Goal: Check status: Check status

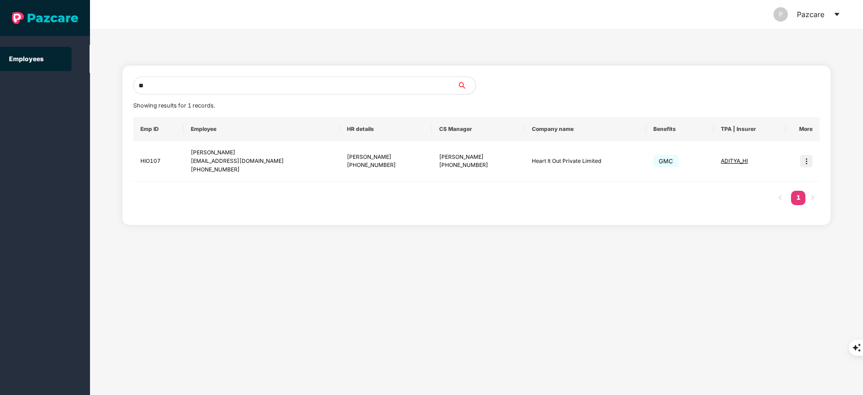
type input "*"
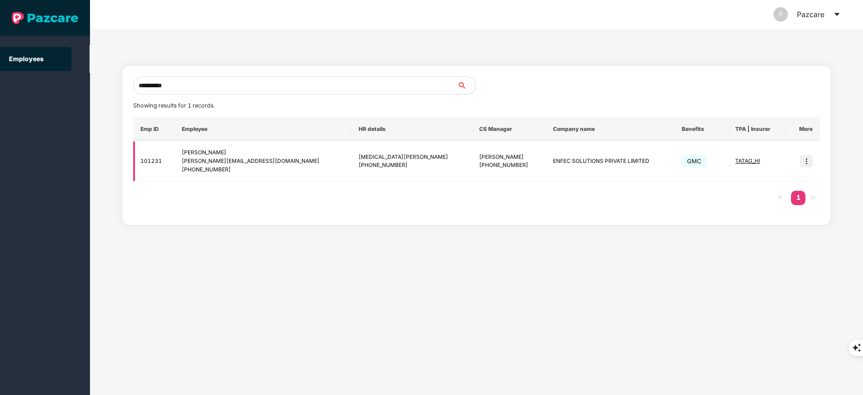
type input "**********"
click at [805, 158] on img at bounding box center [806, 161] width 13 height 13
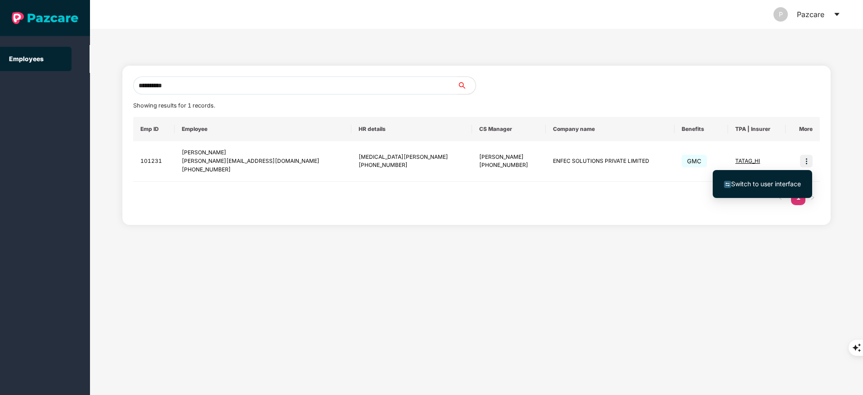
click at [788, 185] on span "Switch to user interface" at bounding box center [766, 184] width 70 height 8
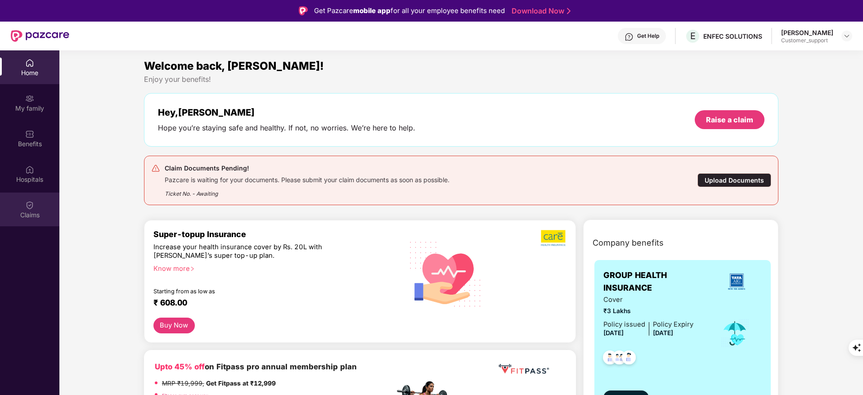
click at [45, 217] on div "Claims" at bounding box center [29, 215] width 59 height 9
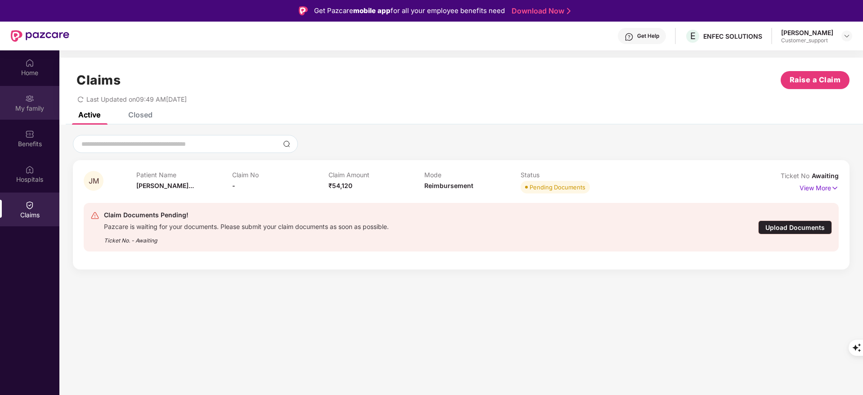
click at [32, 117] on div "My family" at bounding box center [29, 103] width 59 height 34
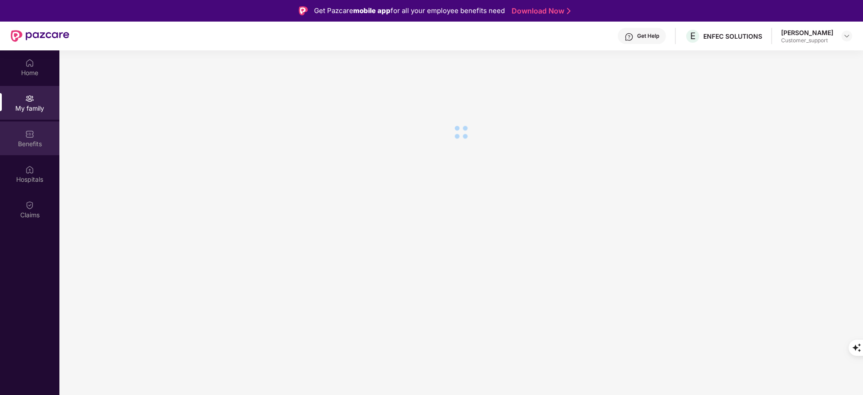
click at [32, 131] on img at bounding box center [29, 134] width 9 height 9
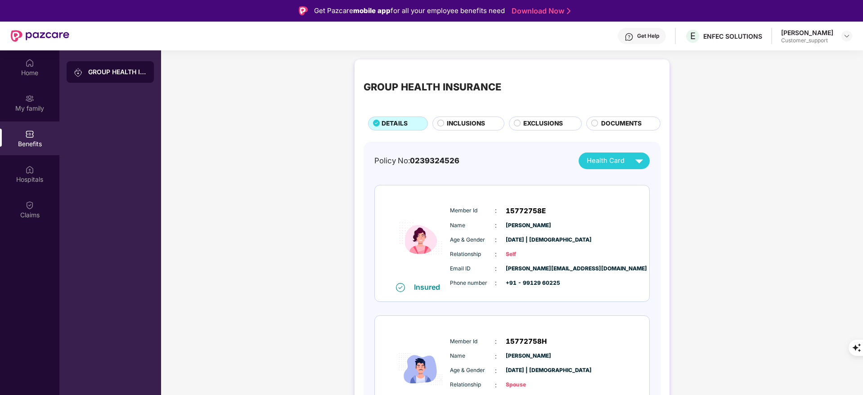
click at [453, 119] on span "INCLUSIONS" at bounding box center [466, 124] width 38 height 10
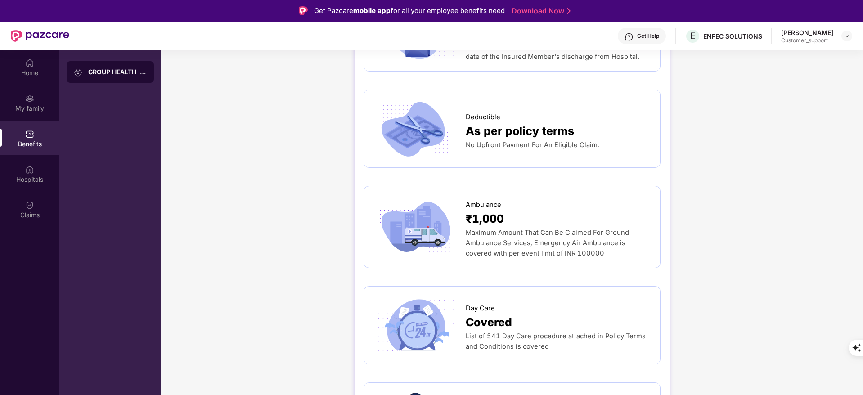
scroll to position [949, 0]
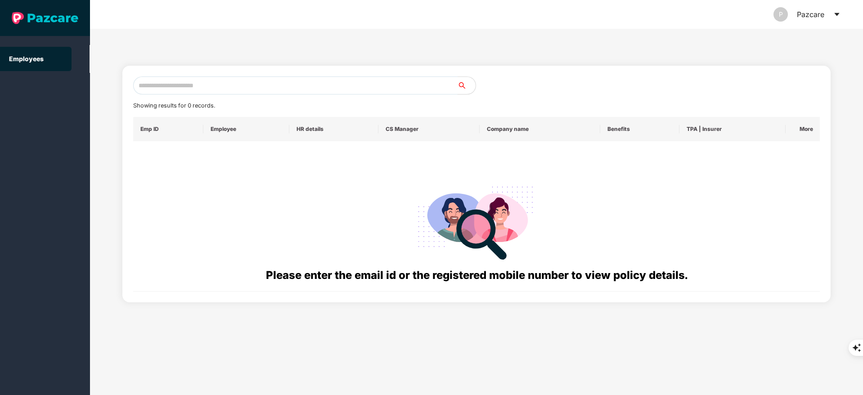
click at [196, 78] on input "text" at bounding box center [295, 86] width 325 height 18
paste input "**********"
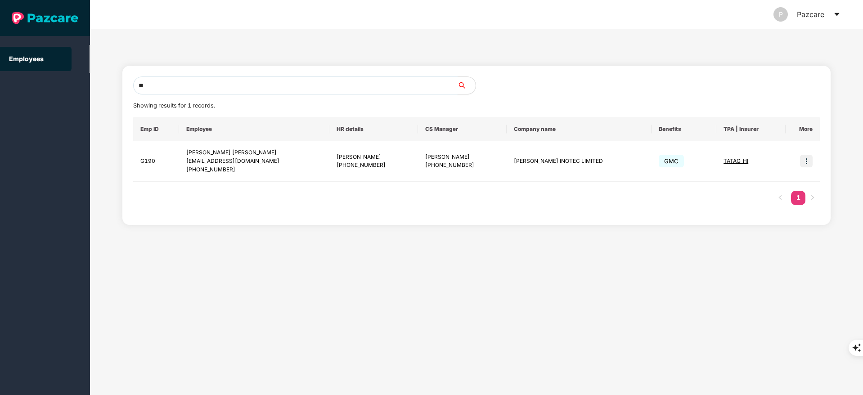
type input "*"
paste input "**********"
type input "**********"
click at [804, 163] on img at bounding box center [806, 161] width 13 height 13
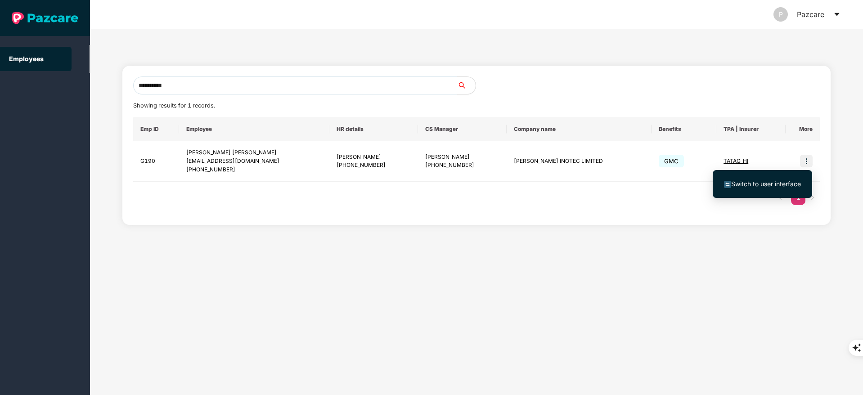
click at [774, 187] on span "Switch to user interface" at bounding box center [766, 184] width 70 height 8
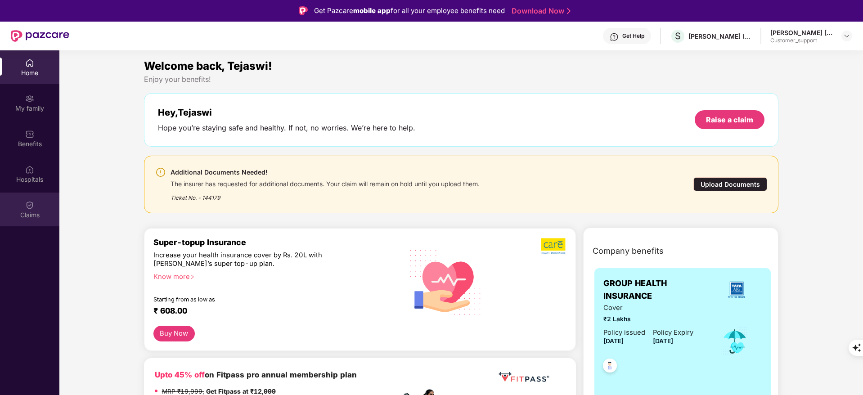
click at [36, 204] on div "Claims" at bounding box center [29, 210] width 59 height 34
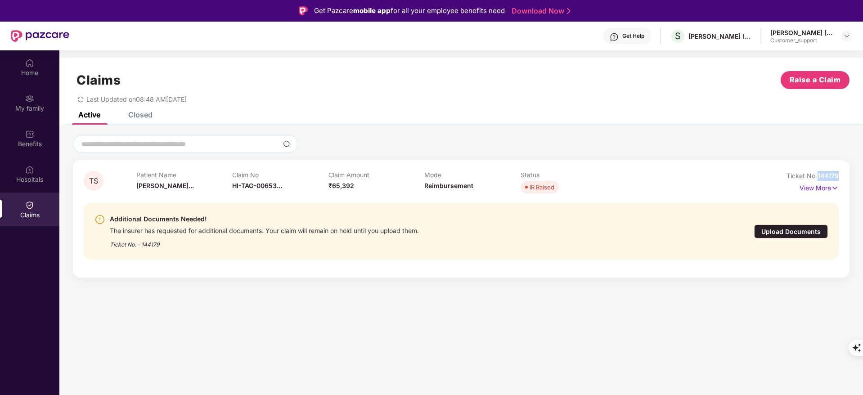
drag, startPoint x: 817, startPoint y: 175, endPoint x: 864, endPoint y: 174, distance: 46.8
click at [863, 174] on html "Get Pazcare mobile app for all your employee benefits need Download Now Get Hel…" at bounding box center [431, 197] width 863 height 395
copy span "144179"
click at [822, 191] on p "View More" at bounding box center [819, 187] width 39 height 12
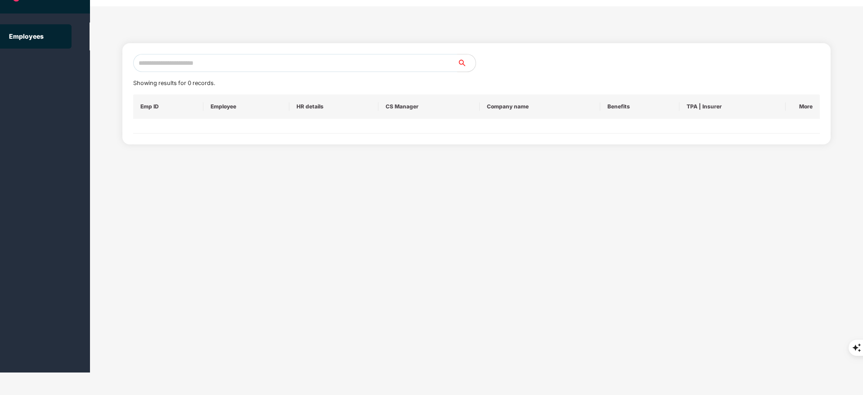
scroll to position [0, 0]
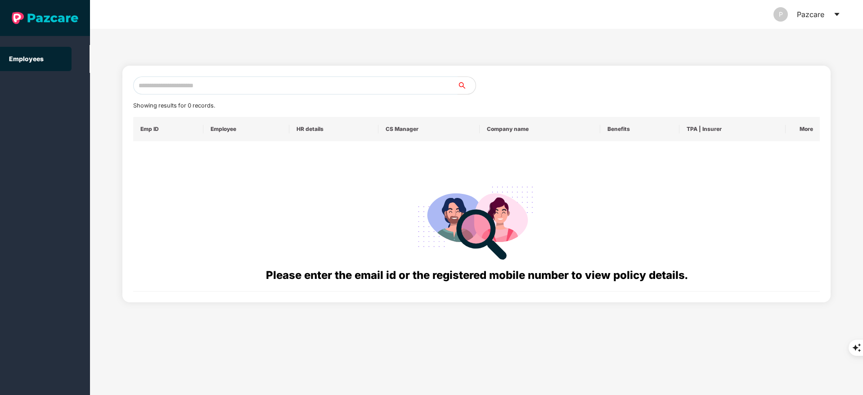
click at [163, 86] on input "text" at bounding box center [295, 86] width 325 height 18
paste input "**********"
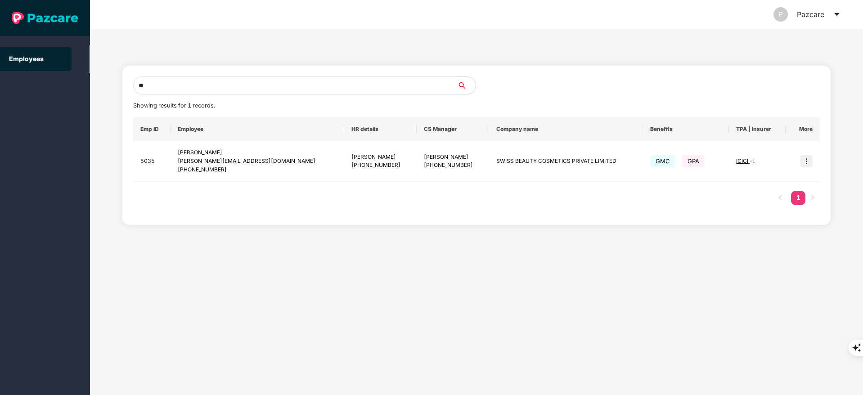
type input "*"
paste input "**********"
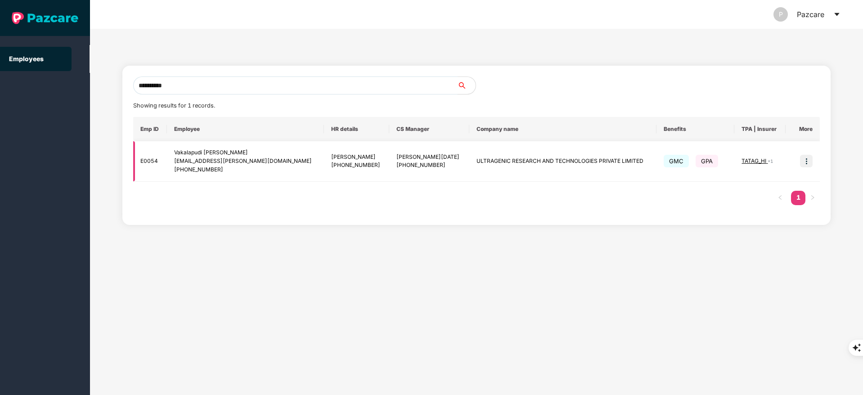
type input "**********"
click at [812, 161] on img at bounding box center [806, 161] width 13 height 13
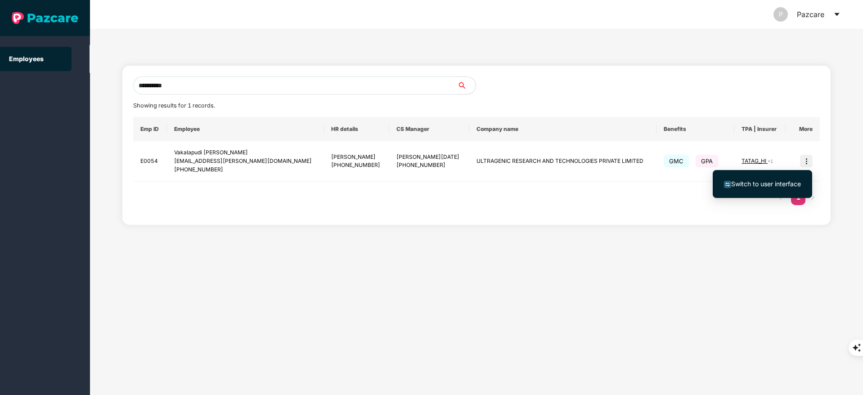
click at [772, 191] on li "Switch to user interface" at bounding box center [762, 184] width 99 height 19
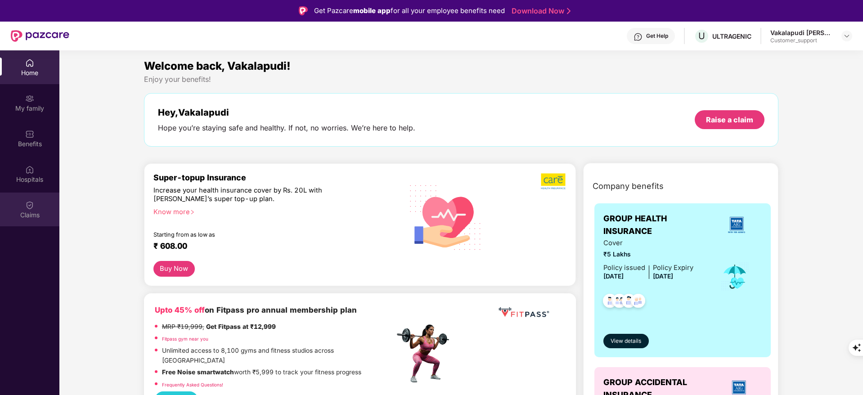
click at [38, 208] on div "Claims" at bounding box center [29, 210] width 59 height 34
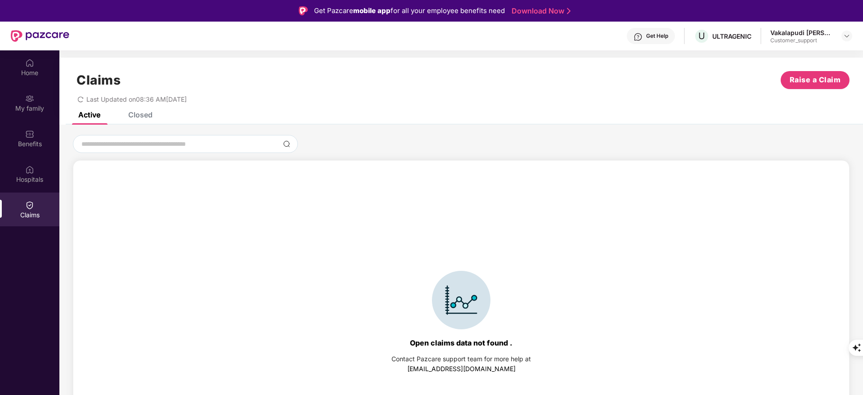
click at [133, 117] on div "Closed" at bounding box center [140, 114] width 24 height 9
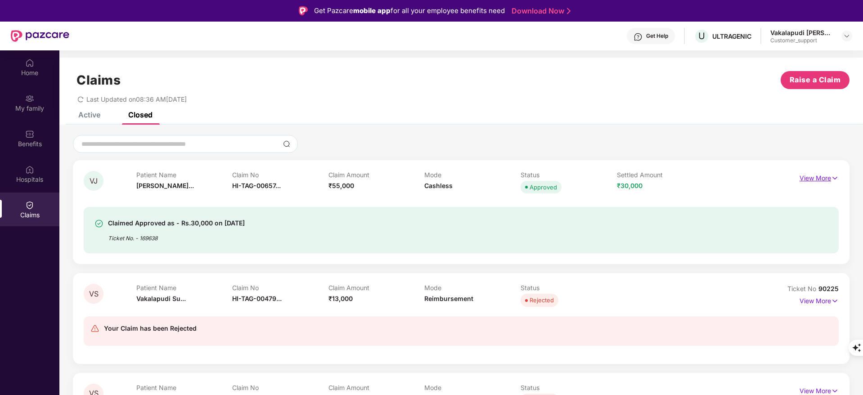
click at [819, 176] on p "View More" at bounding box center [819, 177] width 39 height 12
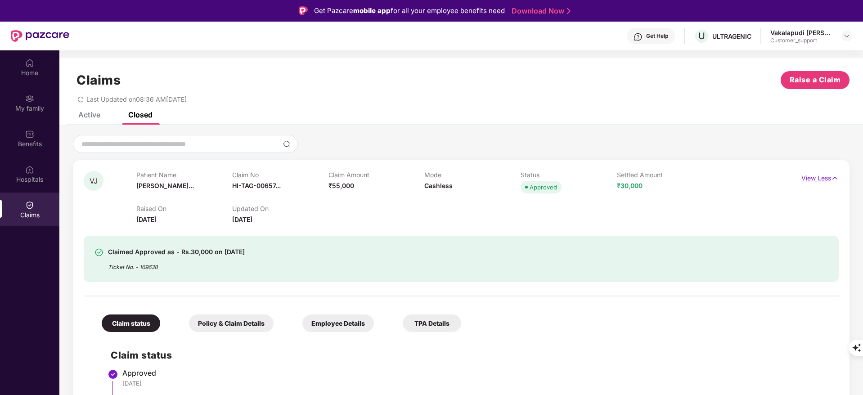
click at [819, 176] on p "View Less" at bounding box center [820, 177] width 37 height 12
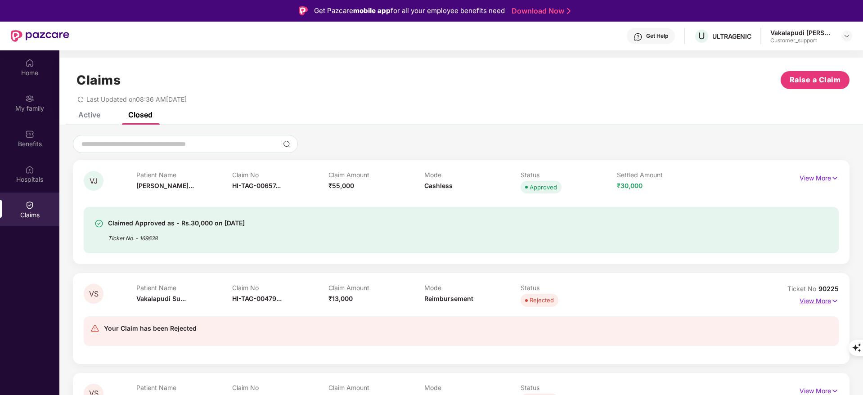
click at [814, 299] on p "View More" at bounding box center [819, 300] width 39 height 12
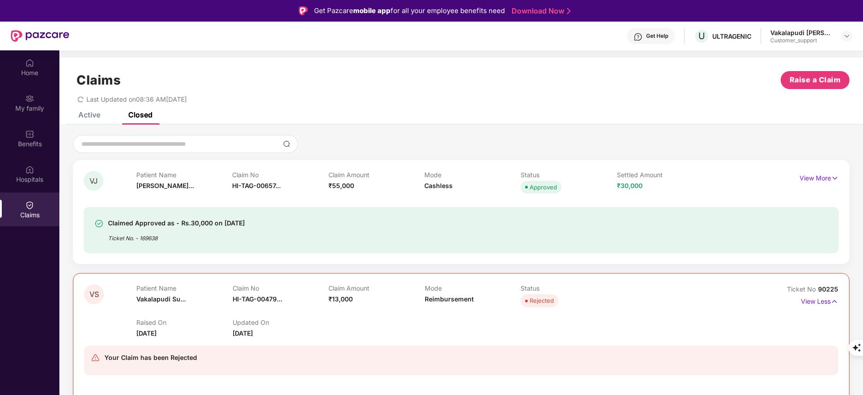
click at [88, 115] on div "Active" at bounding box center [89, 114] width 22 height 9
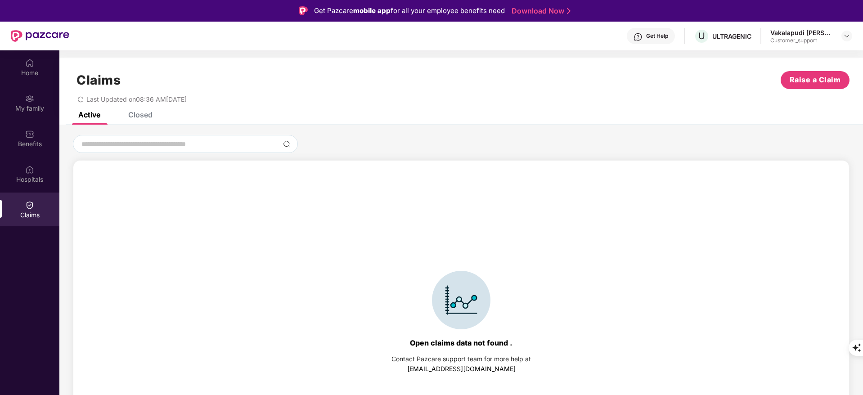
click at [156, 127] on div "Open claims data not found . Contact Pazcare support team for more help at [EMA…" at bounding box center [461, 295] width 804 height 341
click at [146, 114] on div "Closed" at bounding box center [140, 114] width 24 height 9
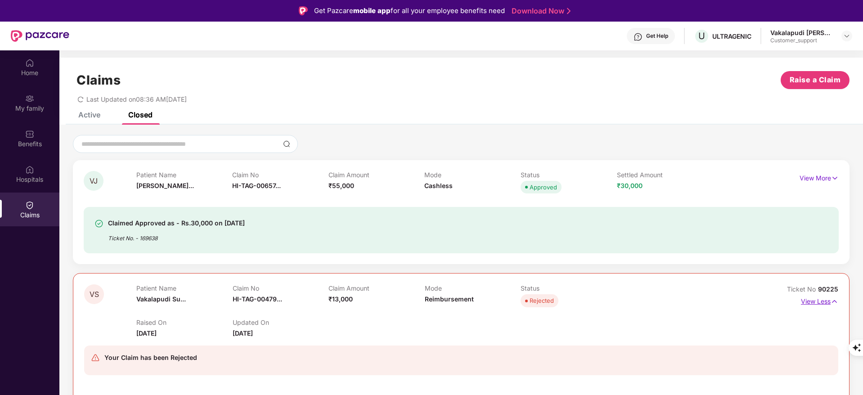
click at [820, 301] on p "View Less" at bounding box center [819, 300] width 37 height 12
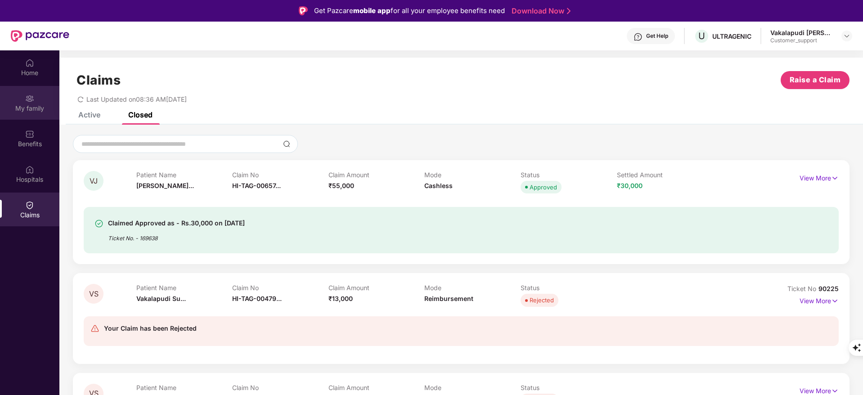
click at [33, 114] on div "My family" at bounding box center [29, 103] width 59 height 34
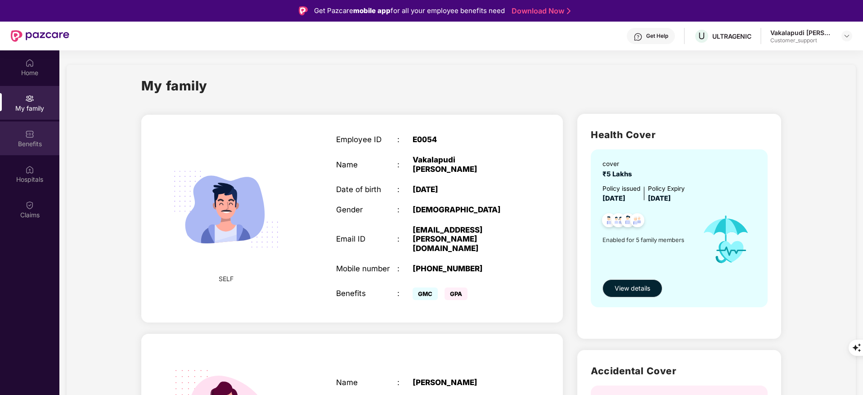
click at [19, 136] on div "Benefits" at bounding box center [29, 139] width 59 height 34
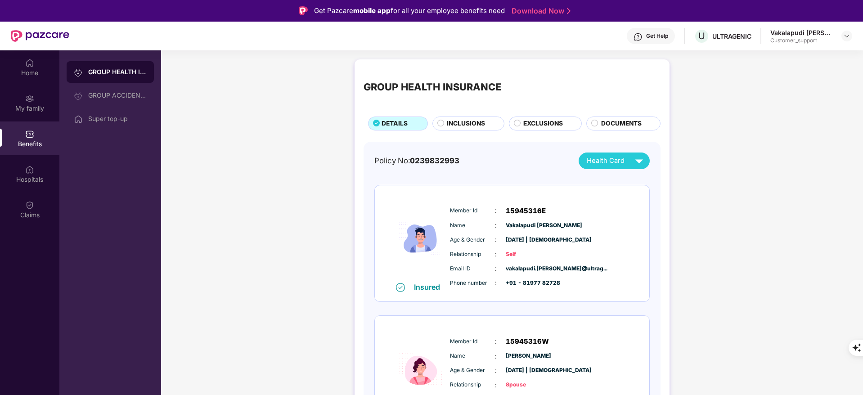
scroll to position [139, 0]
